Goal: Transaction & Acquisition: Subscribe to service/newsletter

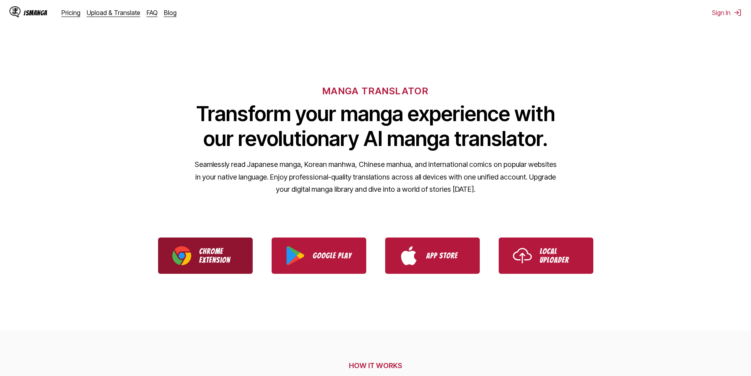
click at [205, 257] on p "Chrome Extension" at bounding box center [218, 255] width 39 height 17
click at [566, 23] on div "IsManga Pricing Upload & Translate FAQ Blog Sign In Pricing Upload & Translate …" at bounding box center [375, 12] width 751 height 25
